Goal: Information Seeking & Learning: Stay updated

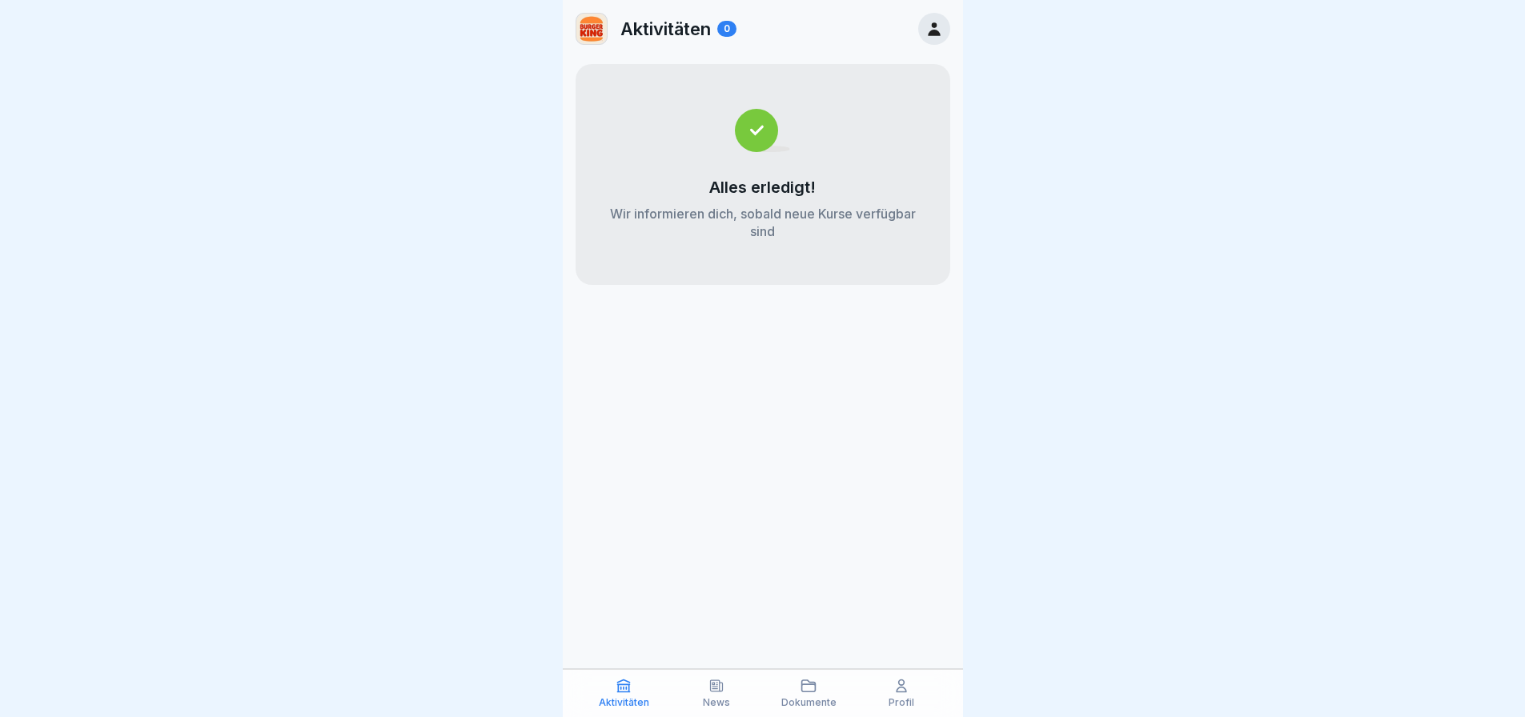
click at [816, 684] on icon at bounding box center [809, 686] width 14 height 11
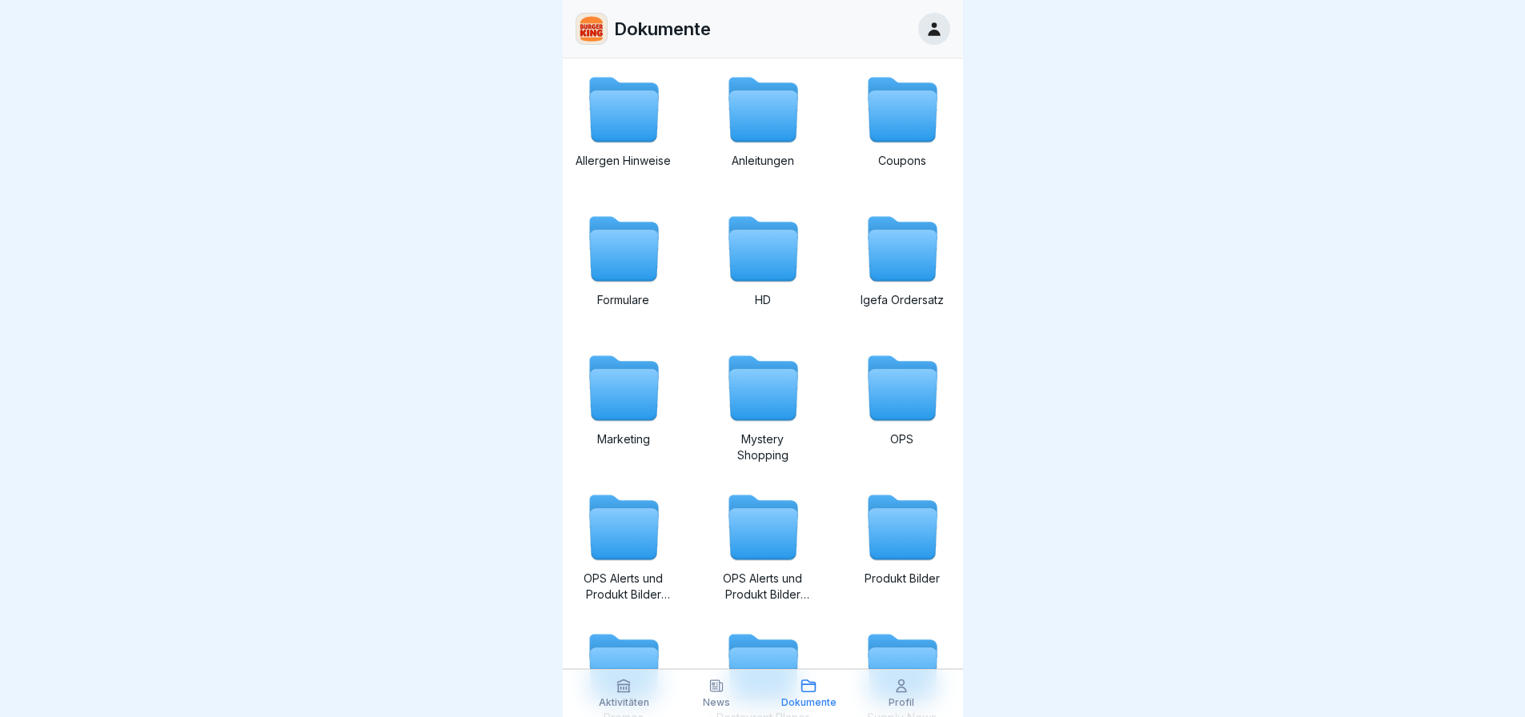
click at [728, 689] on div "News" at bounding box center [716, 693] width 85 height 30
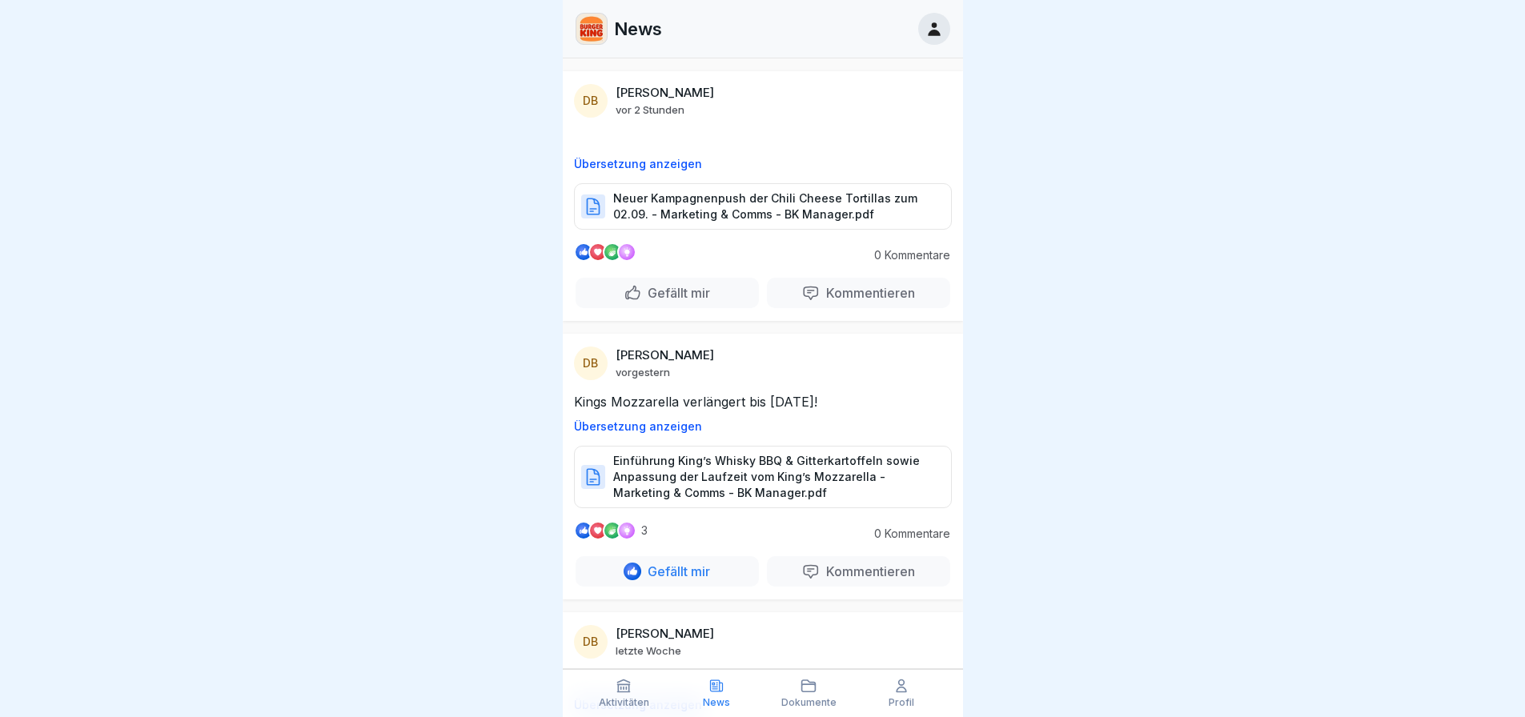
click at [744, 477] on p "Einführung King’s Whisky BBQ & Gitterkartoffeln sowie Anpassung der Laufzeit vo…" at bounding box center [774, 477] width 322 height 48
click at [730, 203] on p "Neuer Kampagnenpush der Chili Cheese Tortillas zum 02.09. - Marketing & Comms -…" at bounding box center [774, 207] width 322 height 32
click at [641, 529] on p "3" at bounding box center [644, 530] width 6 height 13
click at [572, 532] on div "3 0 Kommentare Gefällt mir Kommentieren" at bounding box center [763, 560] width 400 height 78
click at [593, 532] on div at bounding box center [603, 530] width 58 height 19
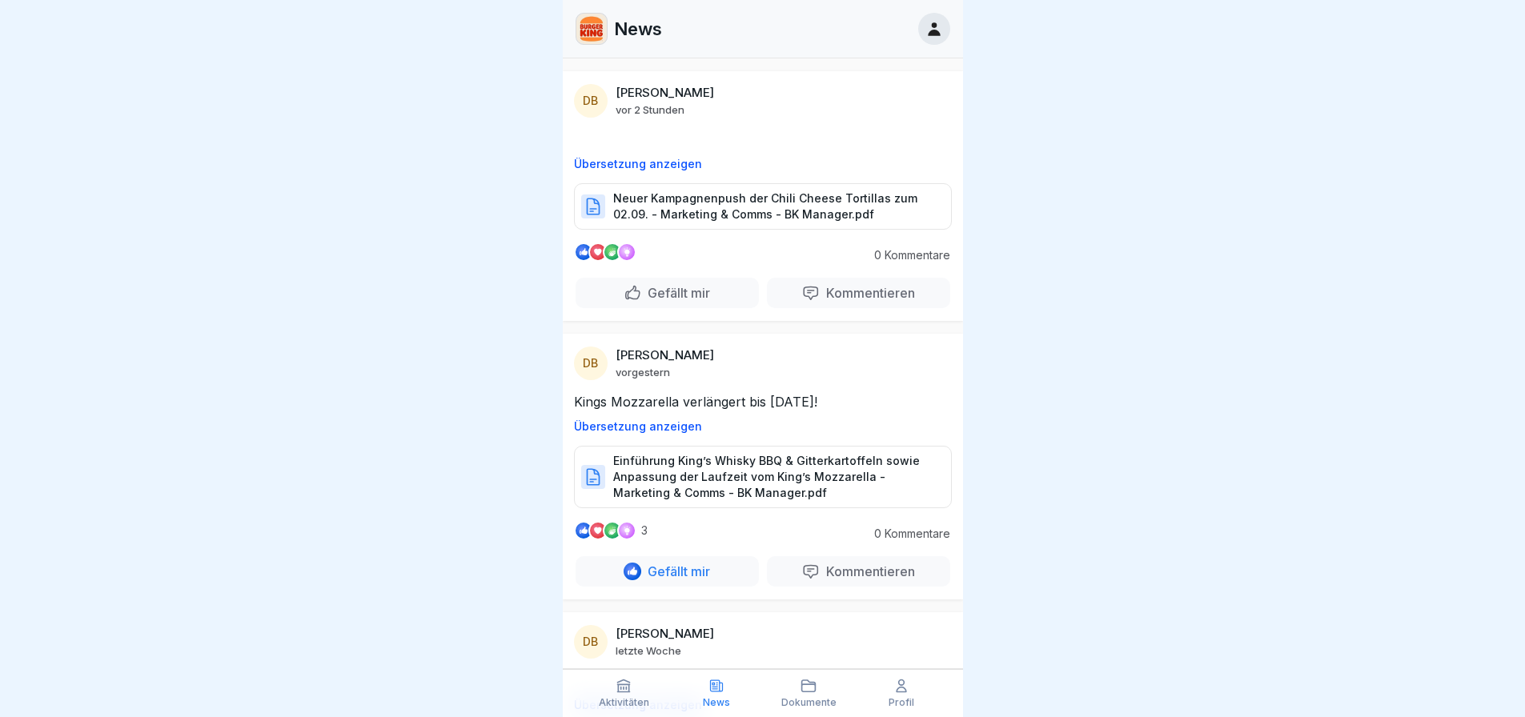
click at [605, 532] on div at bounding box center [603, 530] width 58 height 19
click at [623, 532] on div at bounding box center [626, 530] width 19 height 19
click at [642, 532] on p "3" at bounding box center [644, 530] width 6 height 13
click at [645, 532] on p "3" at bounding box center [644, 530] width 6 height 13
drag, startPoint x: 636, startPoint y: 573, endPoint x: 518, endPoint y: 573, distance: 117.7
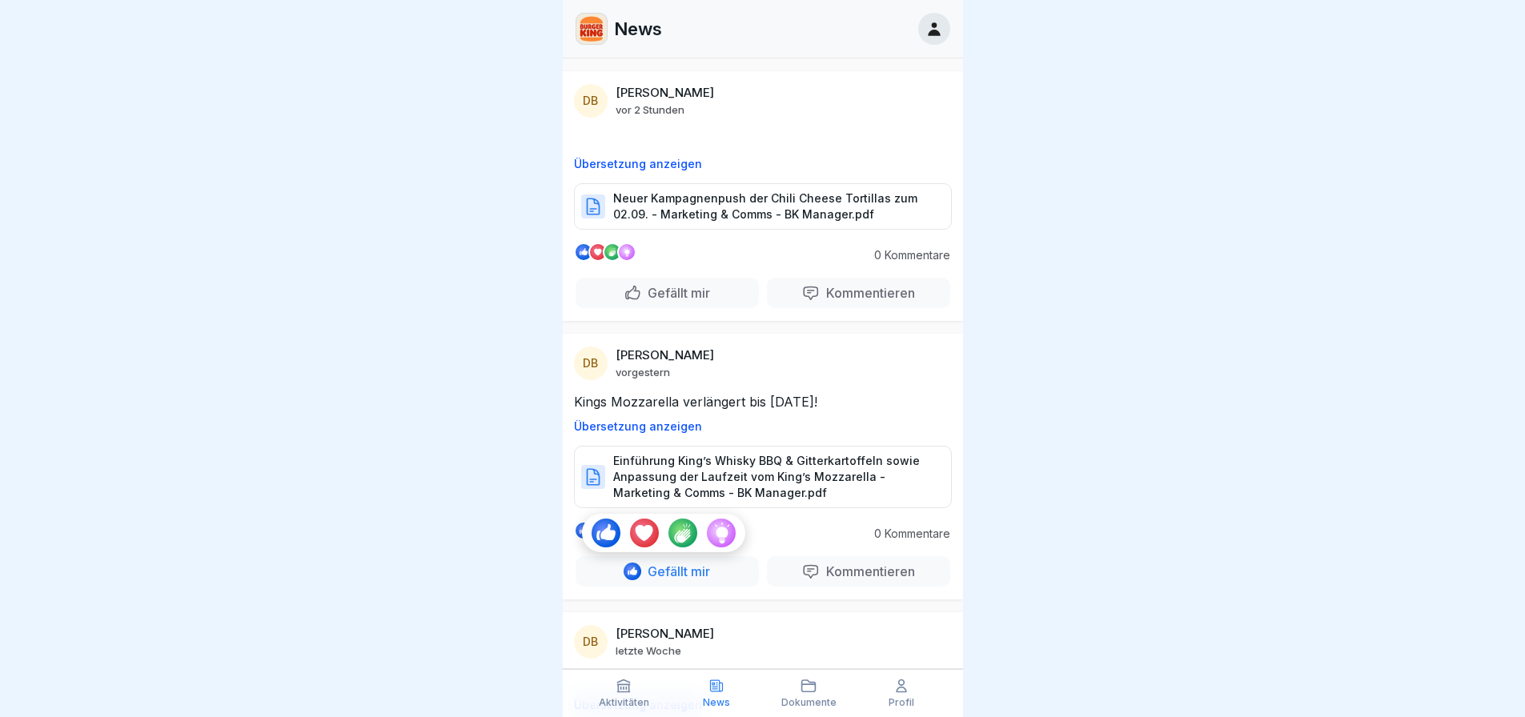
click at [518, 573] on body "News DB [PERSON_NAME] vor 2 Stunden Übersetzung anzeigen Neuer Kampagnenpush de…" at bounding box center [762, 358] width 1525 height 717
click at [518, 573] on div at bounding box center [762, 358] width 1525 height 717
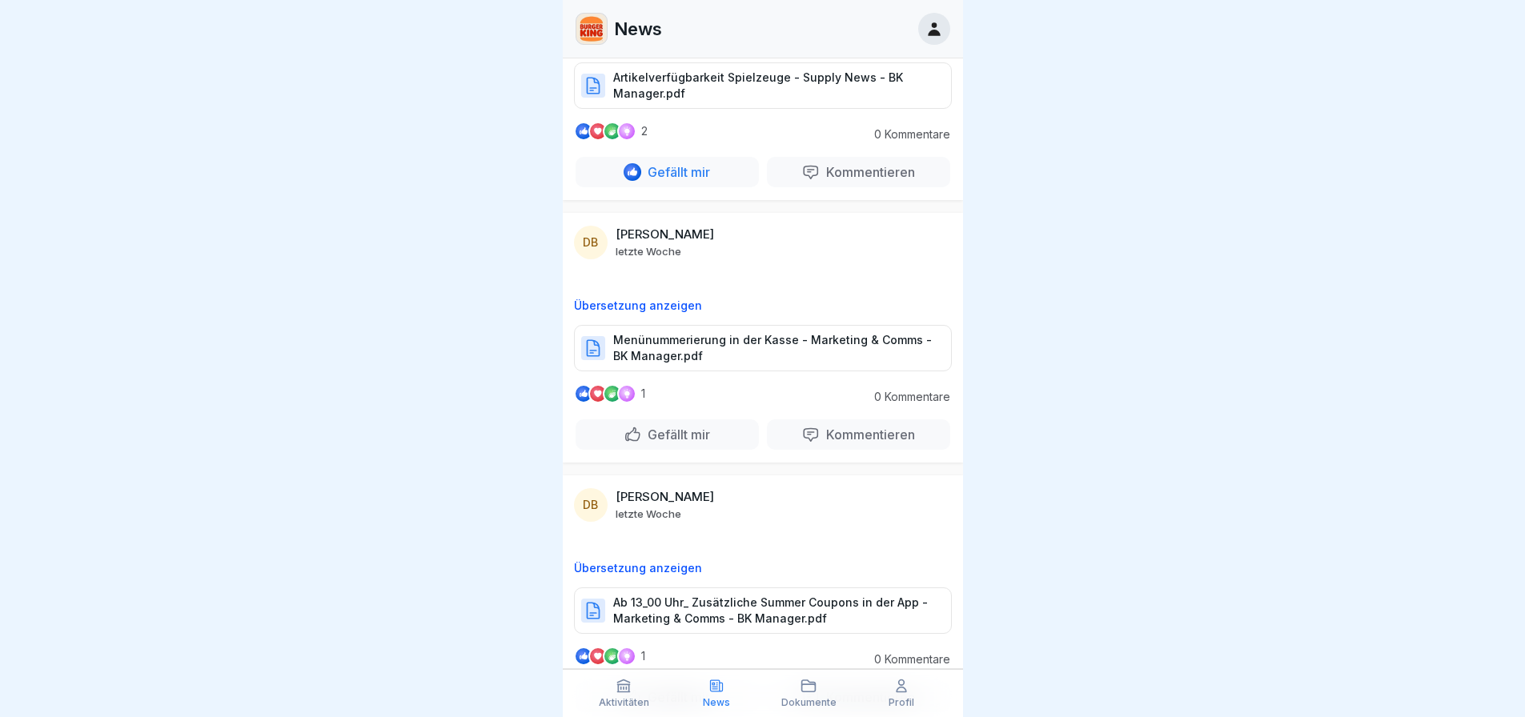
scroll to position [961, 0]
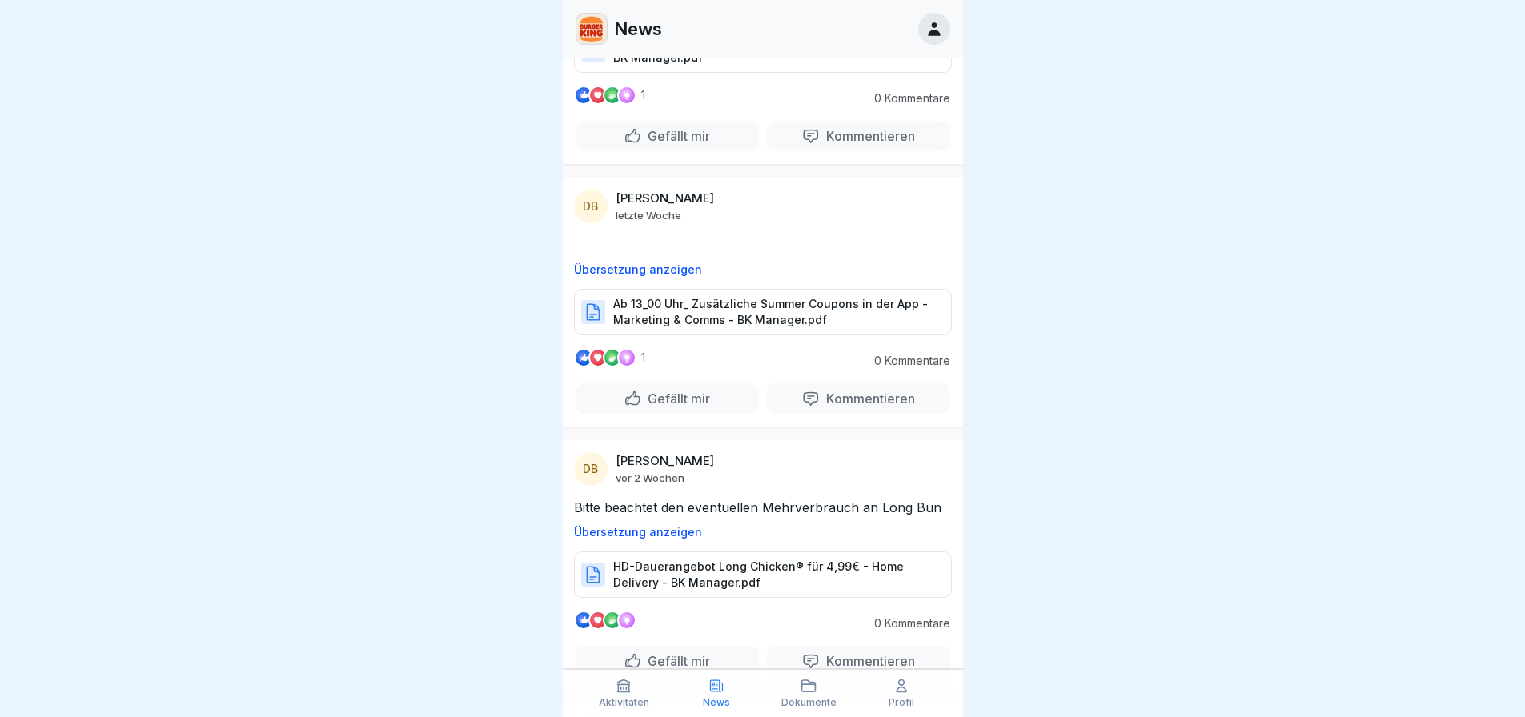
click at [738, 316] on p "Ab 13_00 Uhr_ Zusätzliche Summer Coupons in der App - Marketing & Comms - BK Ma…" at bounding box center [774, 312] width 322 height 32
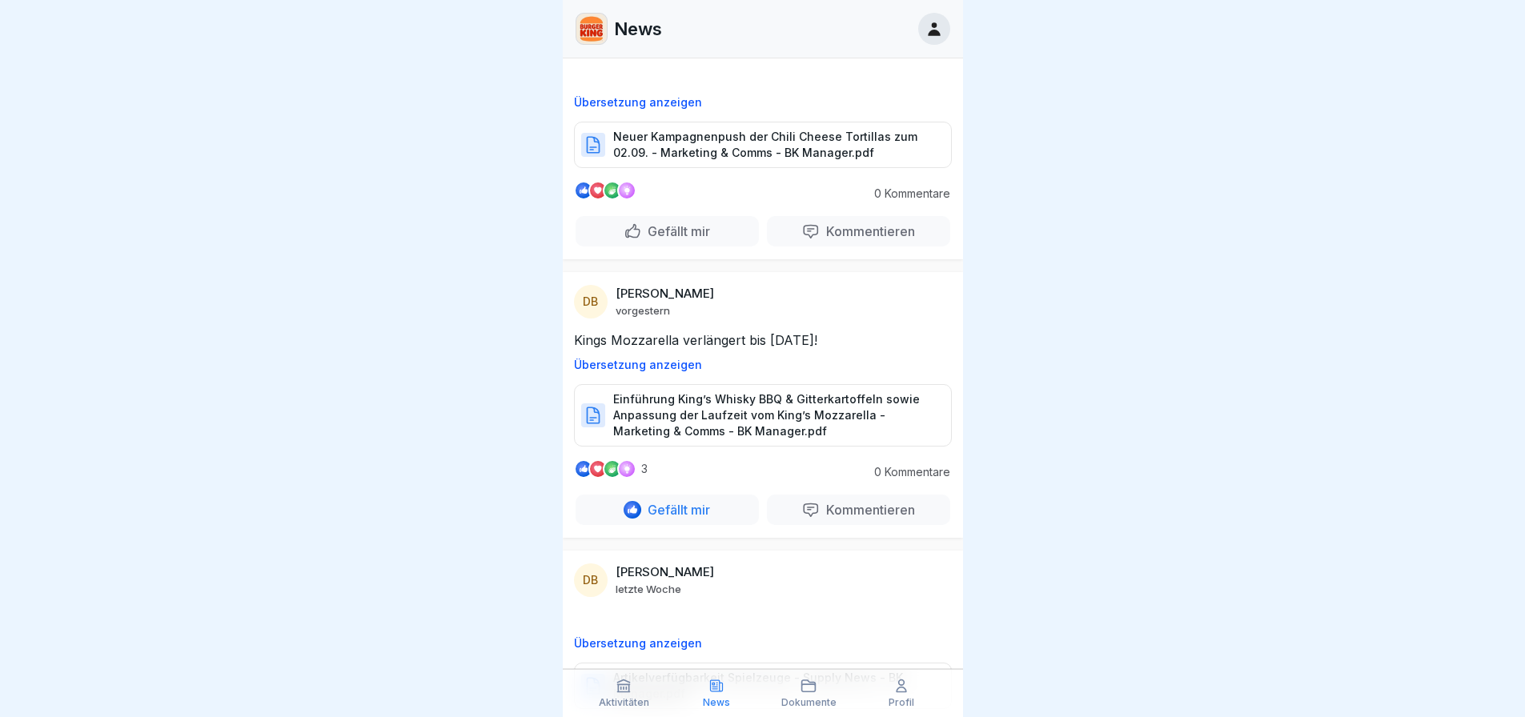
scroll to position [0, 0]
